Goal: Check status: Check status

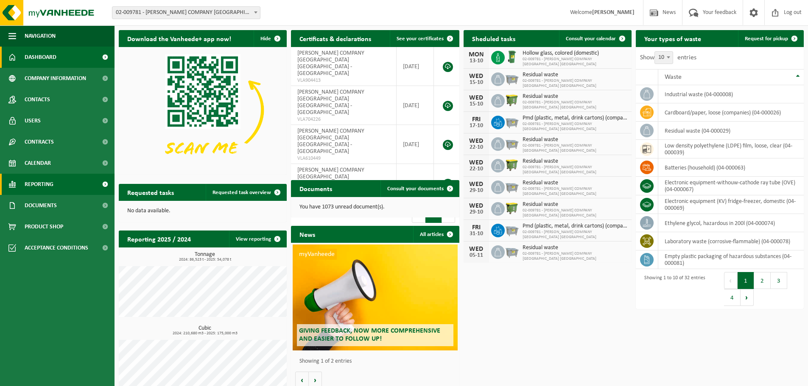
click at [44, 188] on span "Reporting" at bounding box center [39, 184] width 29 height 21
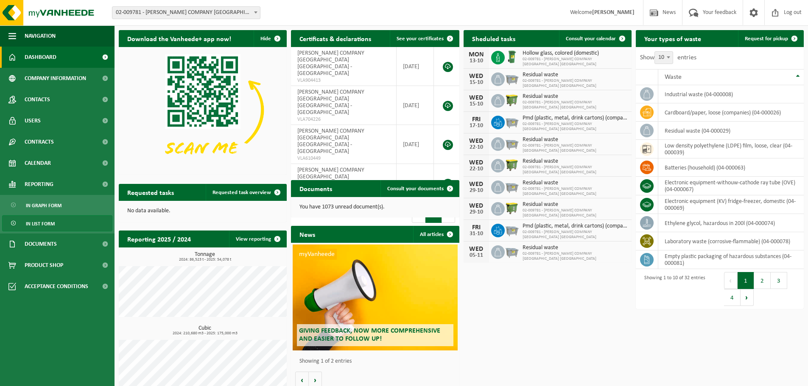
click at [49, 221] on span "In list form" at bounding box center [40, 224] width 29 height 16
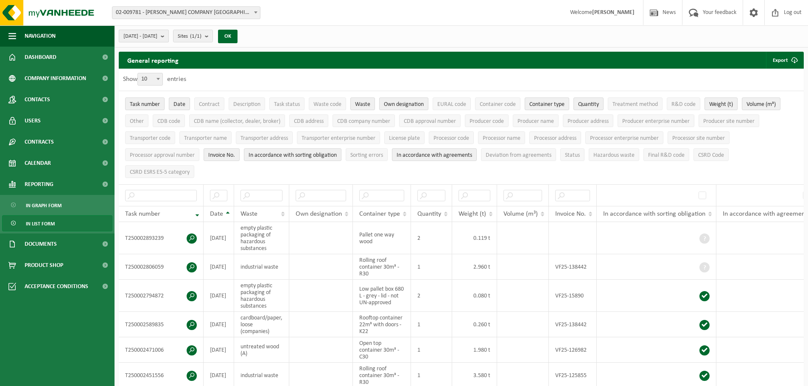
click at [157, 34] on span "[DATE] - [DATE]" at bounding box center [140, 36] width 34 height 13
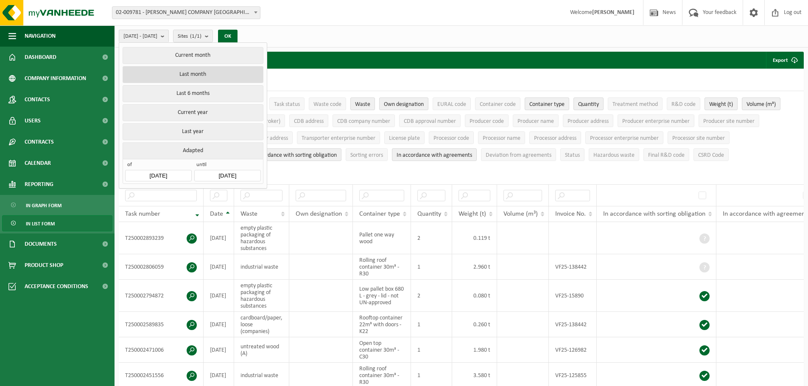
click at [214, 76] on button "Last month" at bounding box center [193, 74] width 140 height 17
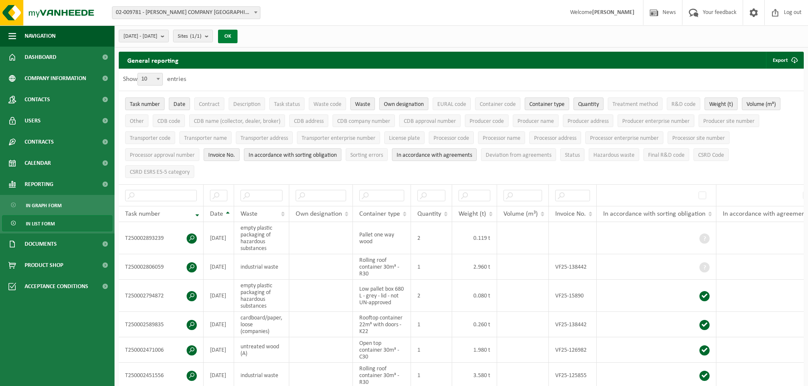
click at [238, 34] on button "OK" at bounding box center [228, 37] width 20 height 14
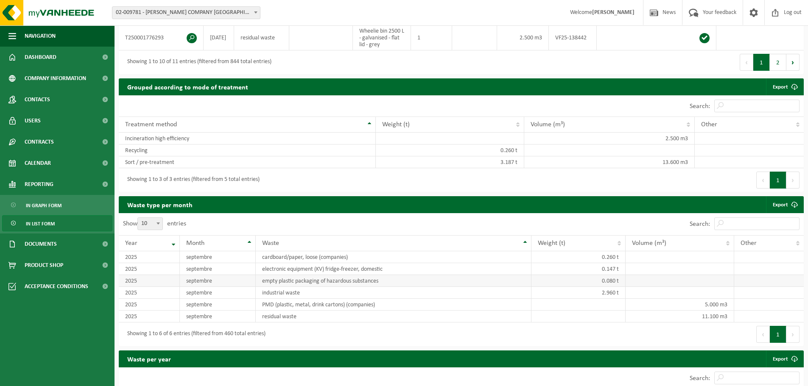
scroll to position [467, 0]
